Goal: Task Accomplishment & Management: Manage account settings

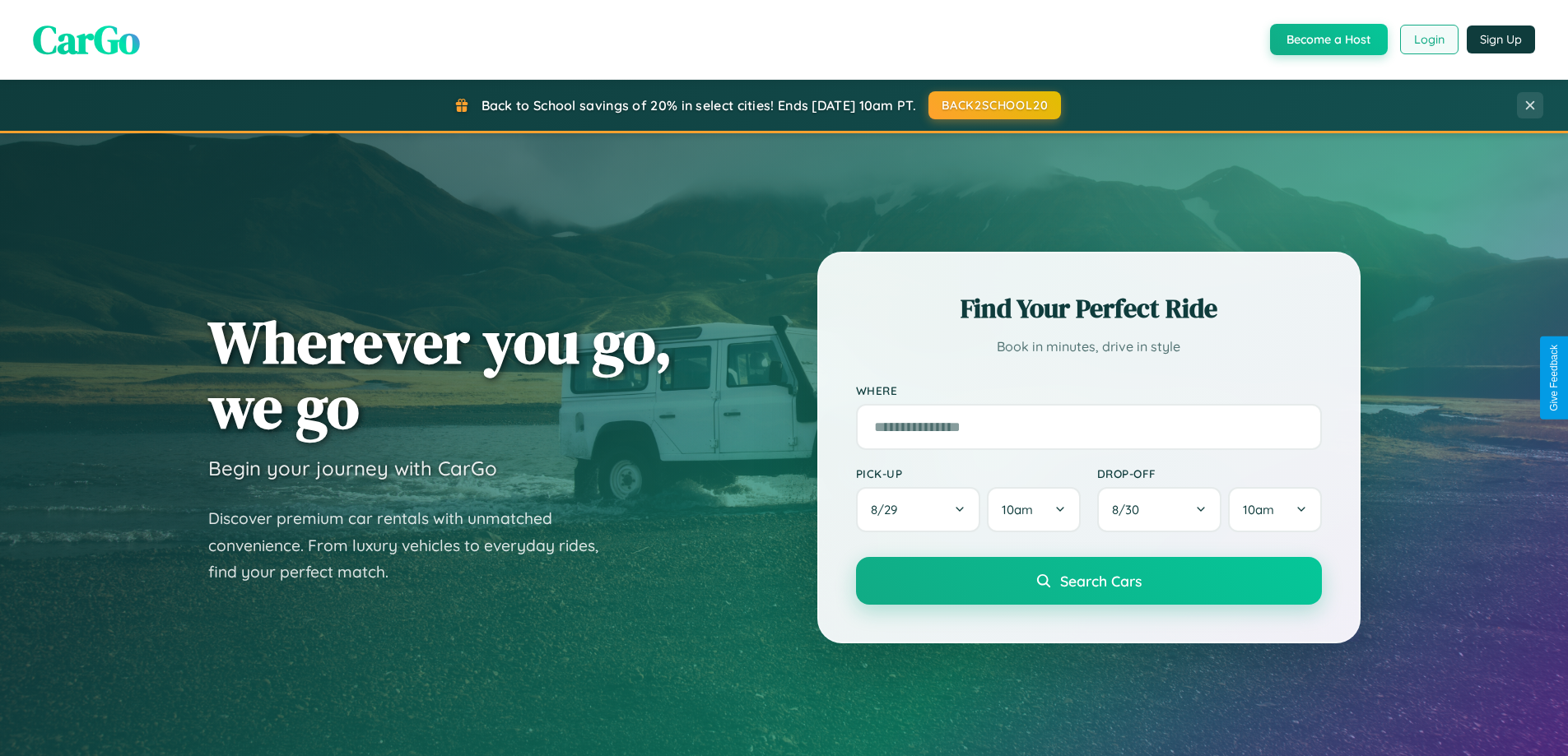
click at [1428, 40] on button "Login" at bounding box center [1429, 40] width 58 height 30
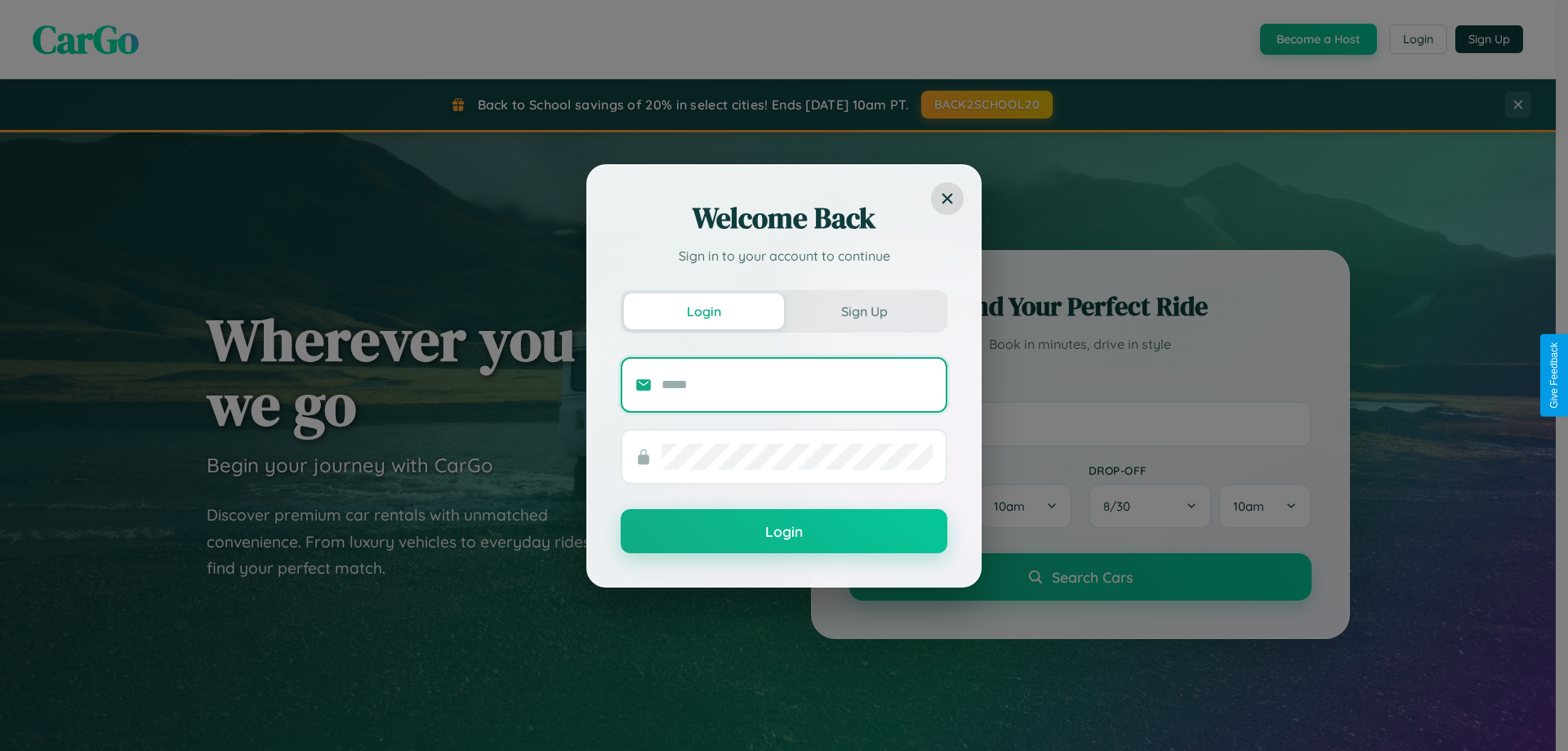
click at [797, 384] on input "text" at bounding box center [797, 385] width 271 height 27
type input "**********"
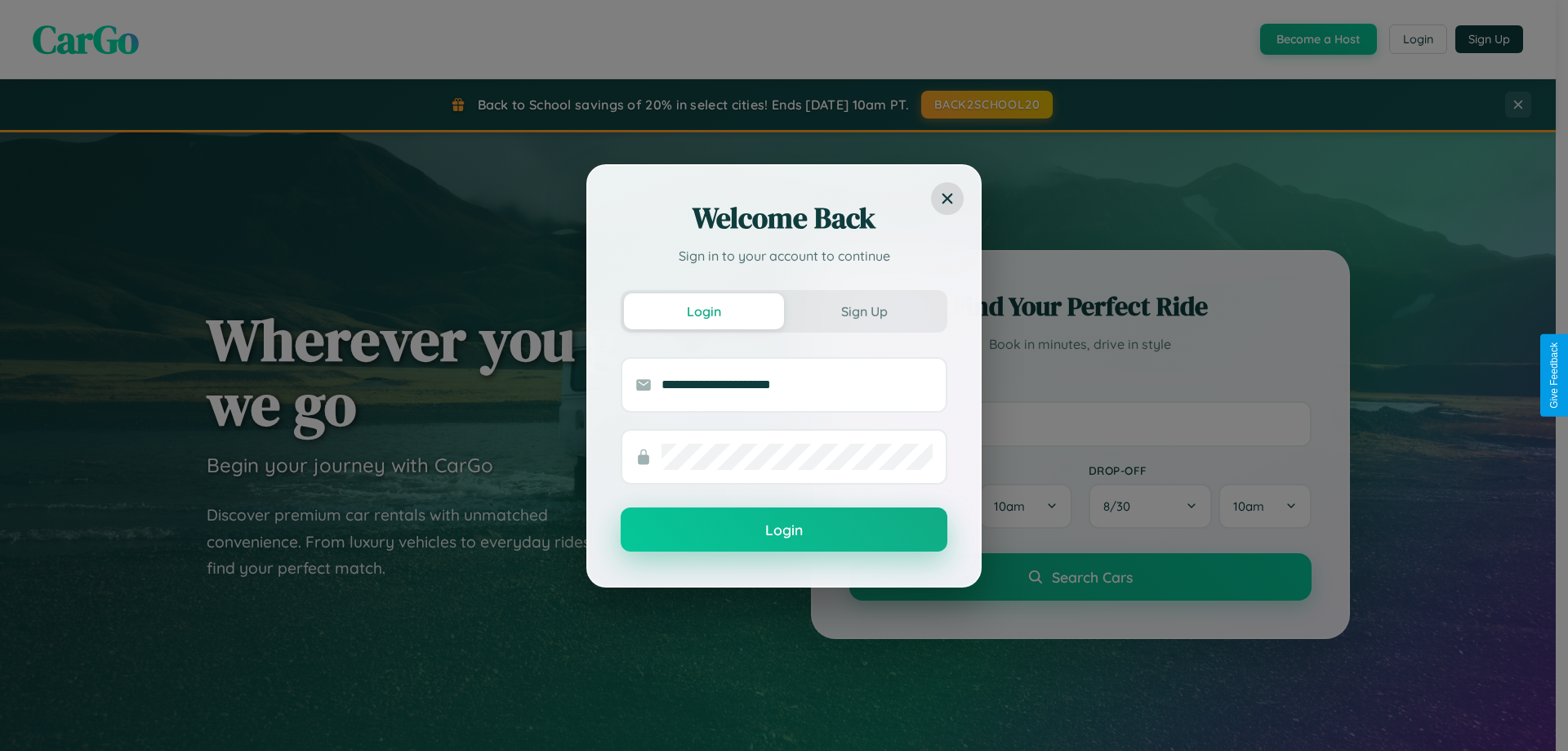
click at [784, 530] on button "Login" at bounding box center [784, 529] width 327 height 44
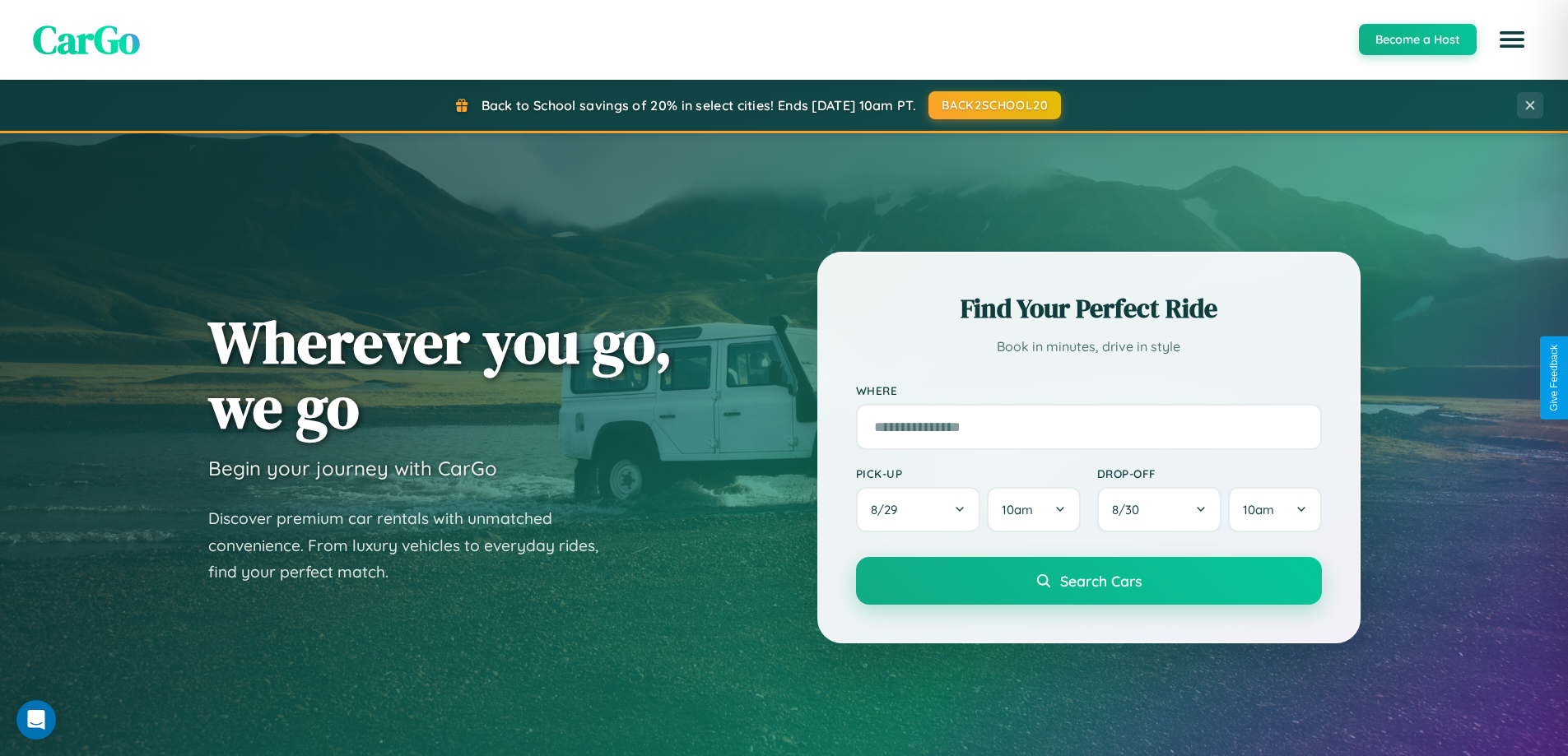
scroll to position [3166, 0]
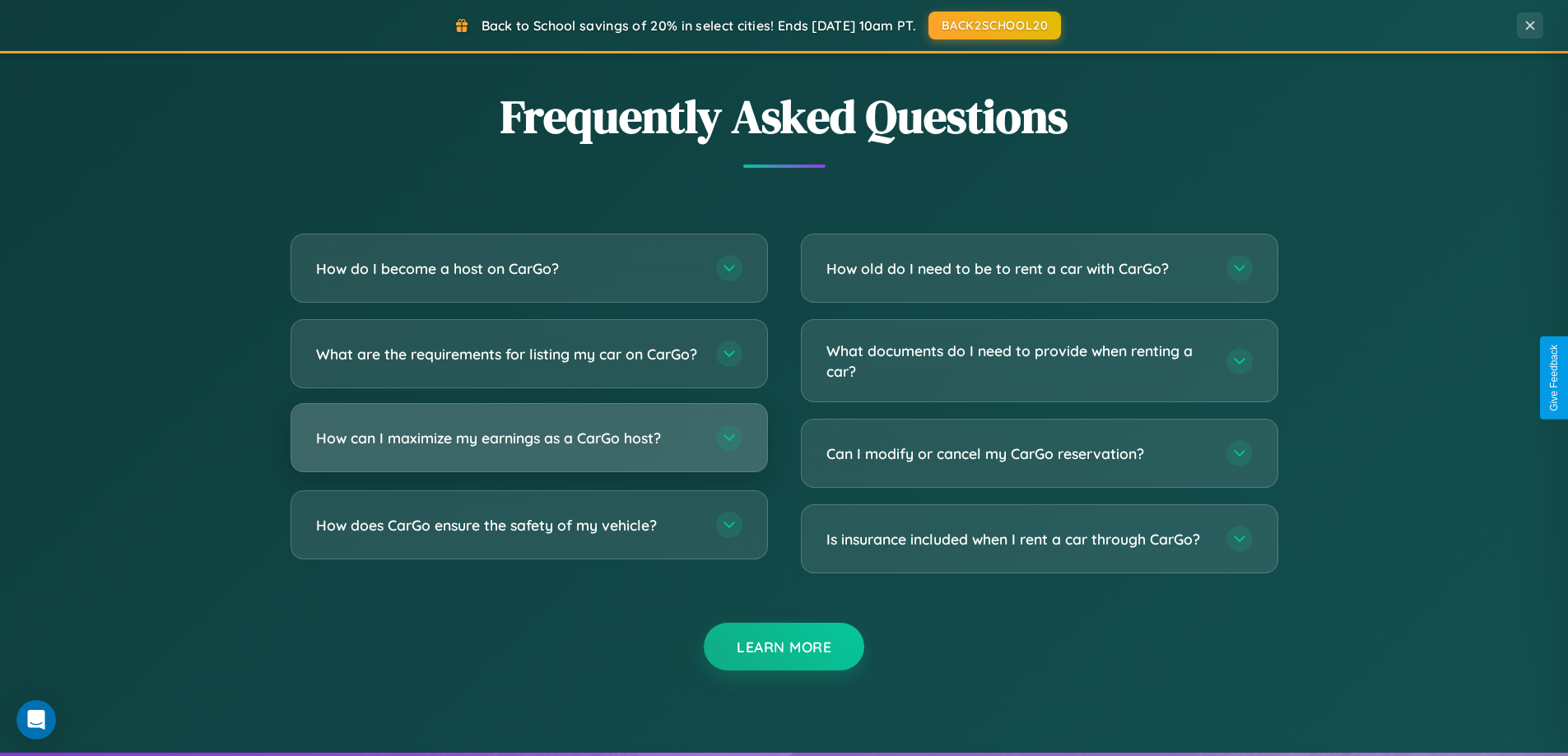
click at [529, 448] on h3 "How can I maximize my earnings as a CarGo host?" at bounding box center [508, 438] width 384 height 20
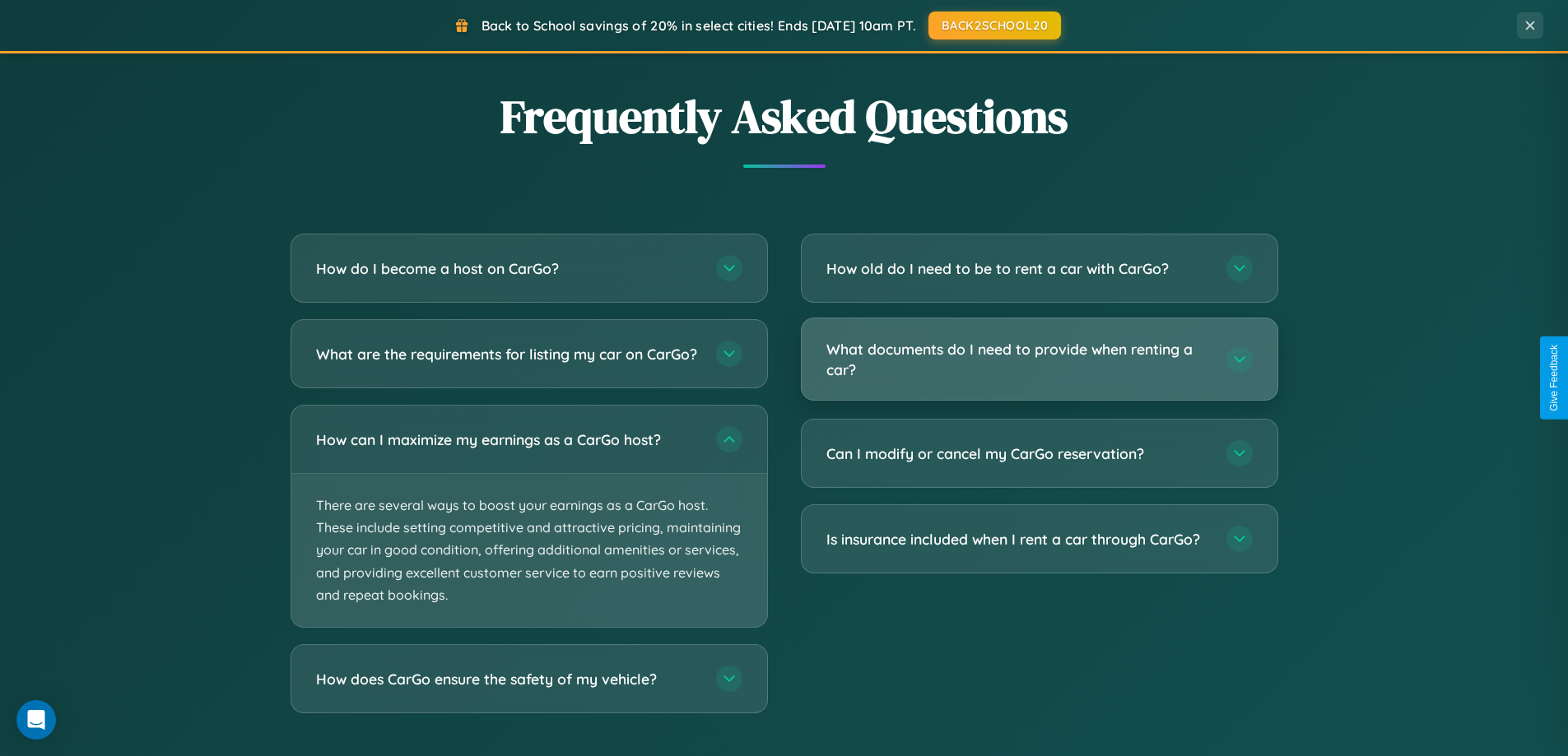
click at [1039, 360] on h3 "What documents do I need to provide when renting a car?" at bounding box center [1018, 360] width 384 height 41
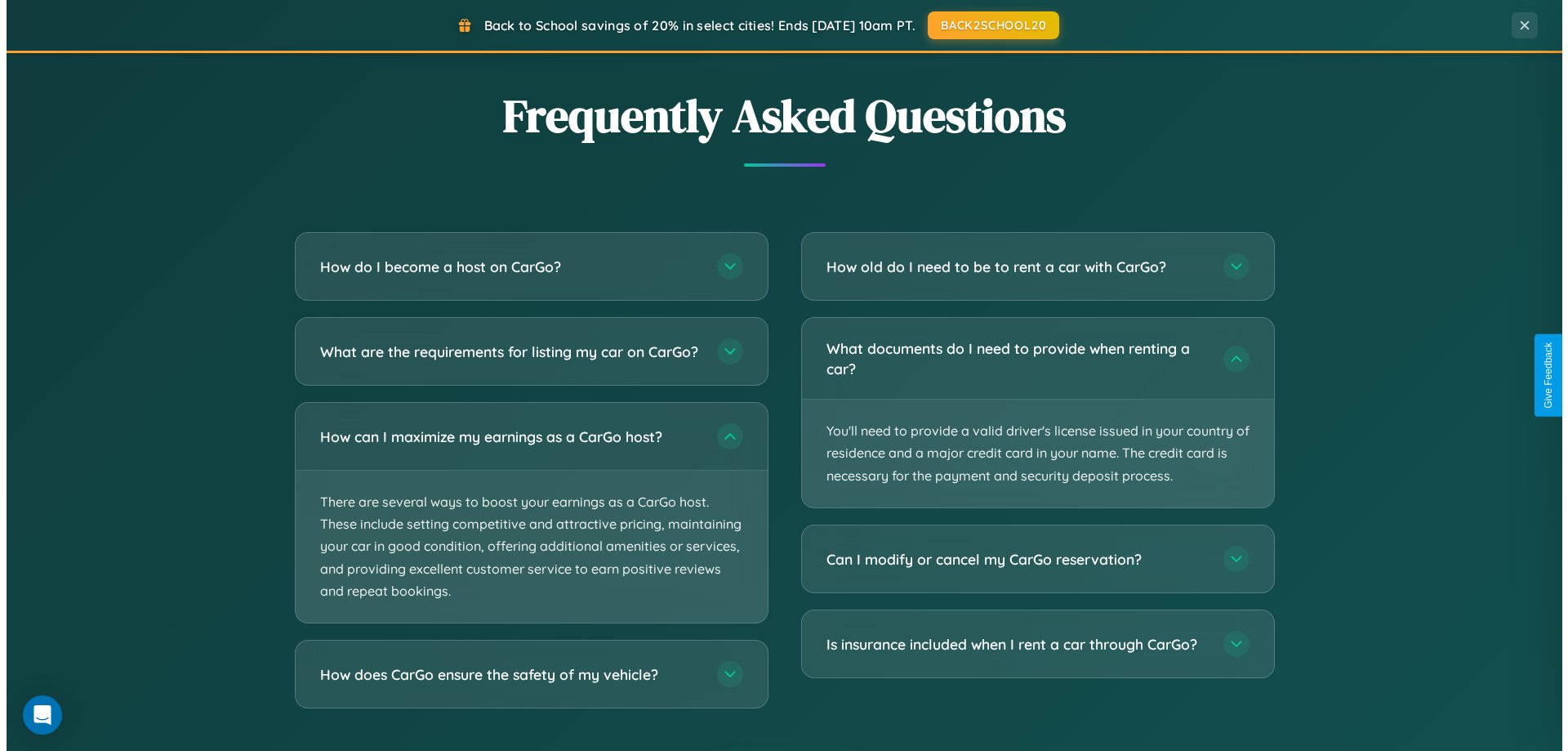
scroll to position [0, 0]
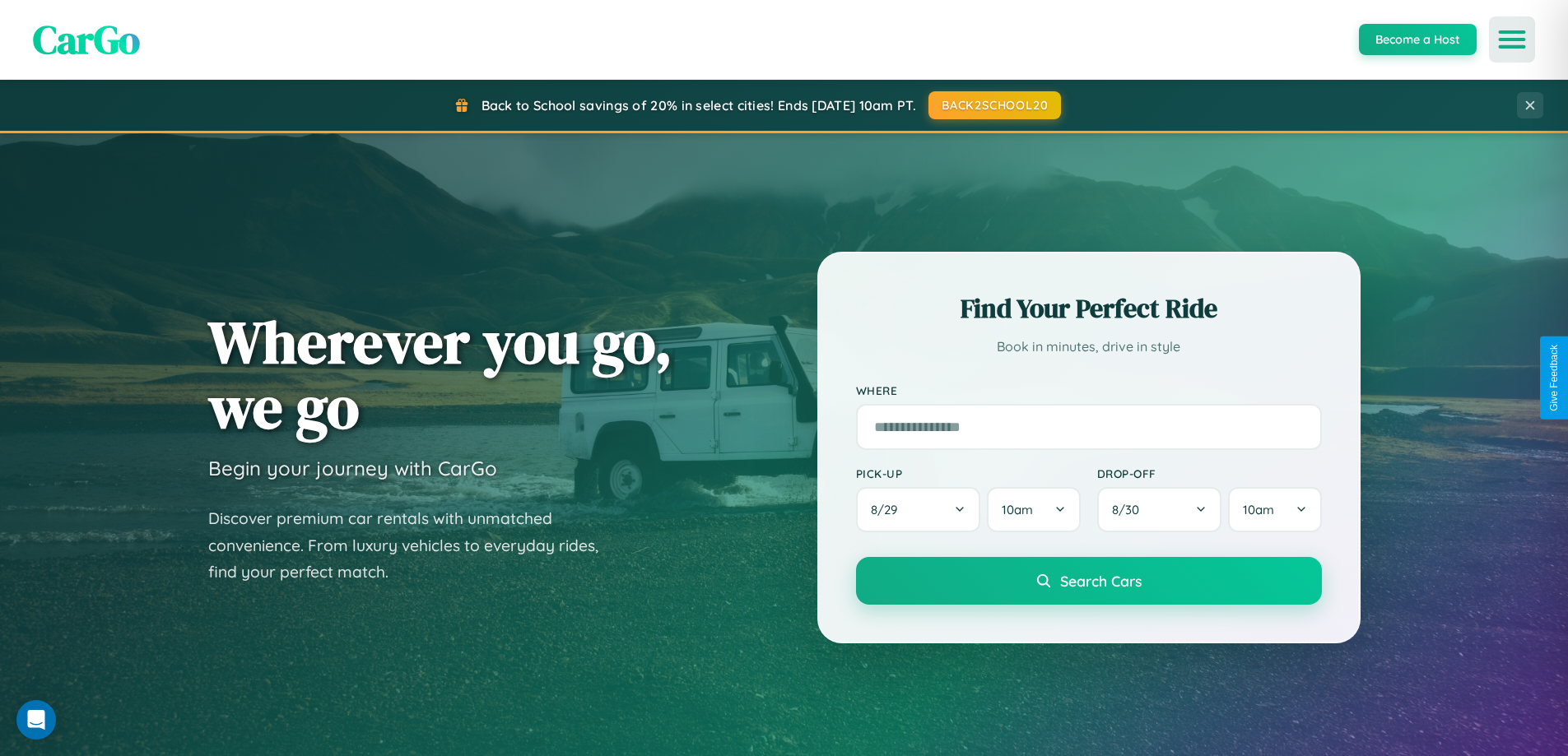
click at [1512, 40] on icon "Open menu" at bounding box center [1513, 40] width 24 height 15
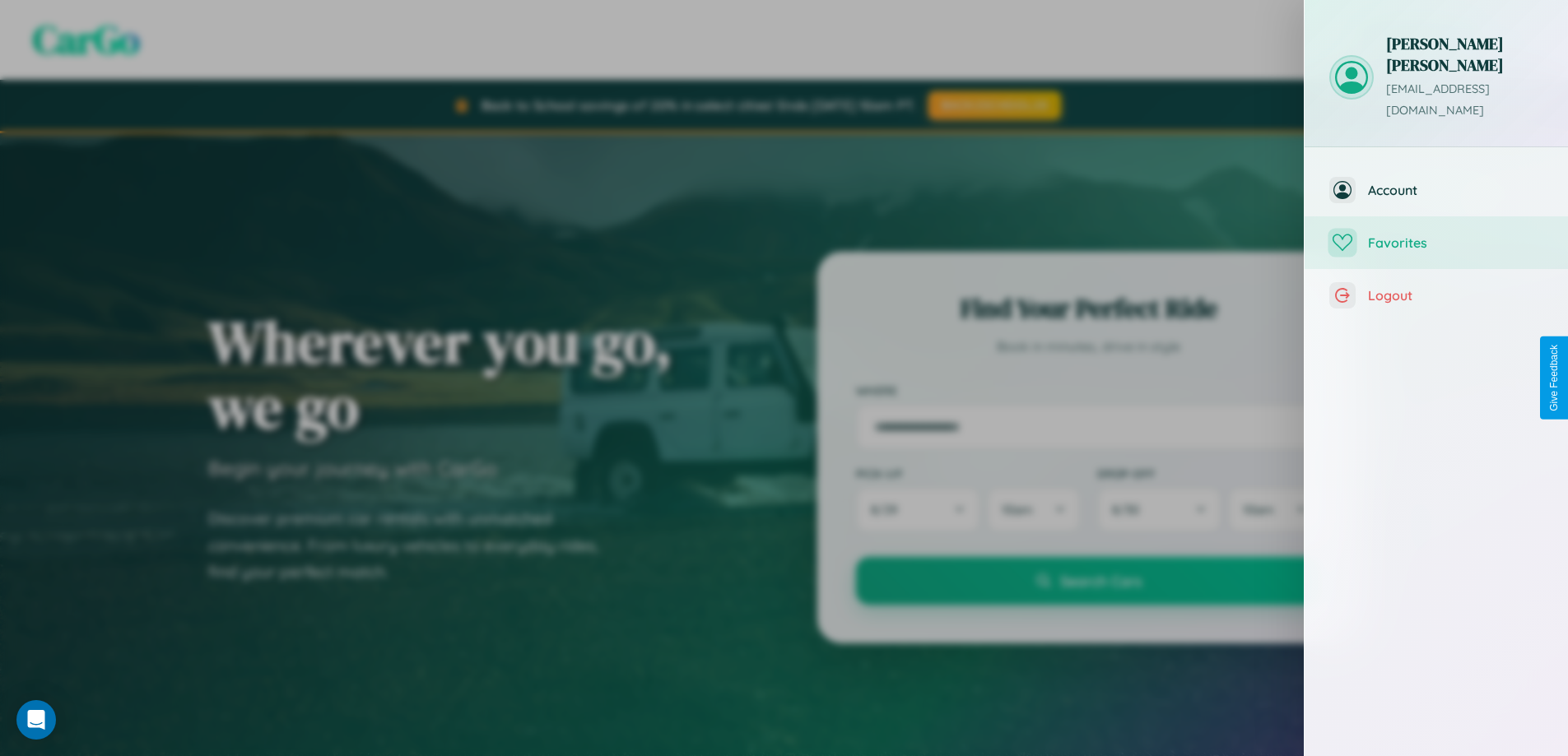
click at [1436, 234] on span "Favorites" at bounding box center [1455, 242] width 175 height 17
